Goal: Transaction & Acquisition: Book appointment/travel/reservation

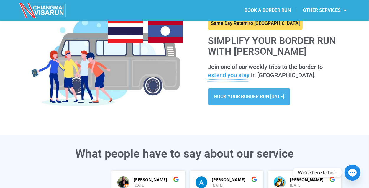
scroll to position [12, 0]
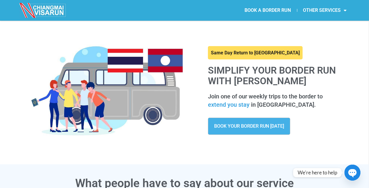
click at [260, 127] on span "BOOK YOUR BORDER RUN [DATE]" at bounding box center [249, 126] width 70 height 5
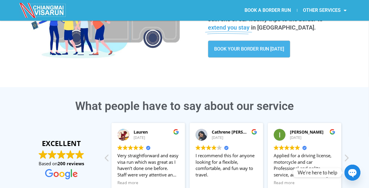
scroll to position [118, 0]
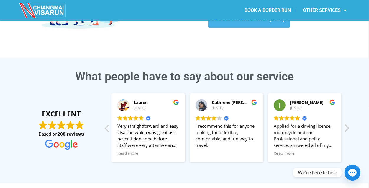
click at [349, 128] on div "Next review" at bounding box center [346, 130] width 7 height 14
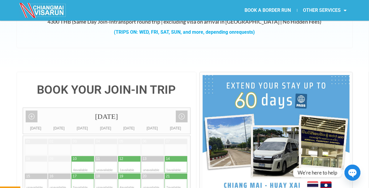
scroll to position [148, 0]
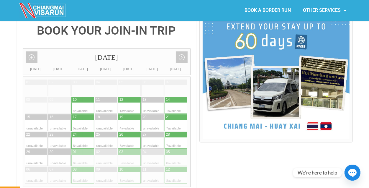
click at [172, 120] on div at bounding box center [171, 125] width 12 height 11
type input "21 September 2025"
radio input "true"
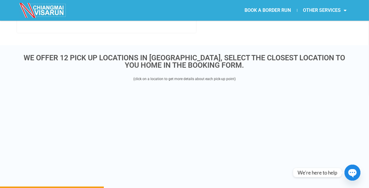
scroll to position [818, 0]
